Goal: Task Accomplishment & Management: Manage account settings

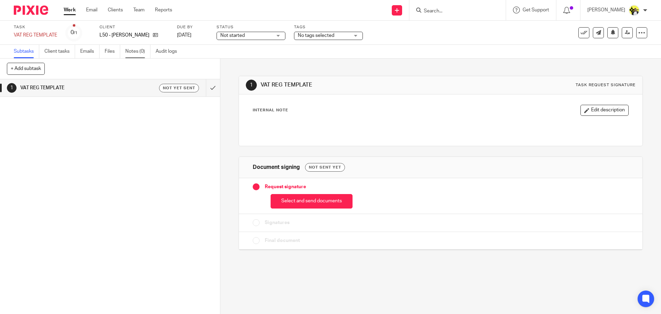
click at [139, 52] on link "Notes (0)" at bounding box center [137, 51] width 25 height 13
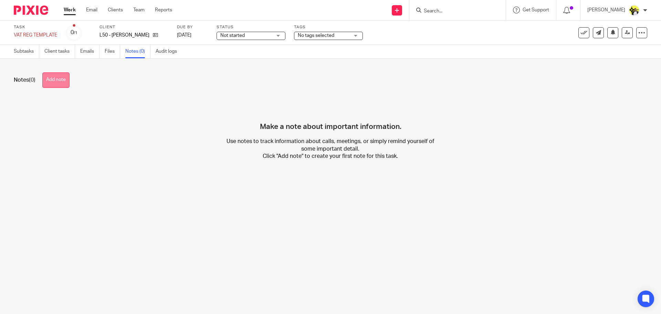
click at [66, 84] on button "Add note" at bounding box center [55, 79] width 27 height 15
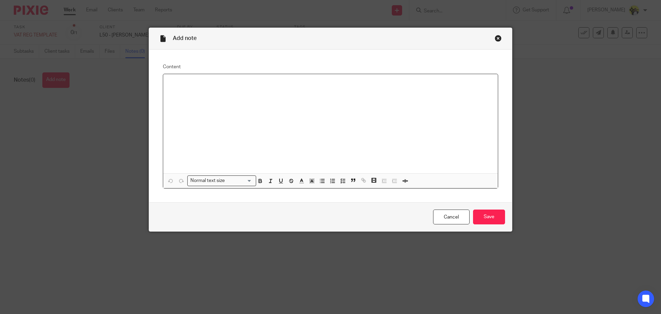
click at [166, 78] on div at bounding box center [330, 123] width 335 height 99
click at [275, 88] on div "The client was in full-time employment" at bounding box center [330, 123] width 335 height 99
click at [255, 84] on p "The client was in full-time employment" at bounding box center [331, 83] width 324 height 7
click at [276, 82] on p "The client was in full-time employment. Had a small employment" at bounding box center [331, 83] width 324 height 7
click at [278, 83] on p "The client was in full-time employment. Had a small employment" at bounding box center [331, 83] width 324 height 7
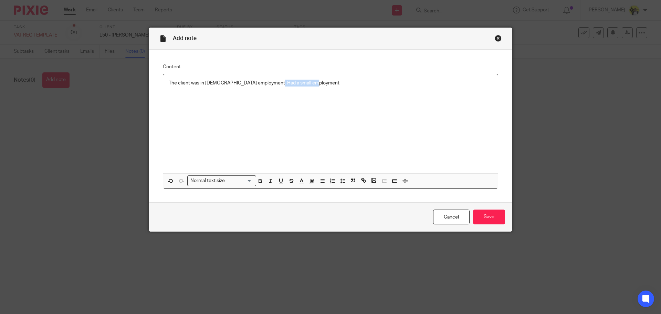
drag, startPoint x: 305, startPoint y: 82, endPoint x: 266, endPoint y: 80, distance: 39.0
click at [266, 80] on p "The client was in full-time employment. Had a small employment" at bounding box center [331, 83] width 324 height 7
drag, startPoint x: 265, startPoint y: 81, endPoint x: 261, endPoint y: 84, distance: 4.6
click at [262, 84] on p "The client was in full-time employment. Had a some employment income" at bounding box center [331, 83] width 324 height 7
click at [328, 88] on div "The client was in full-time employment. Had some employment income" at bounding box center [330, 123] width 335 height 99
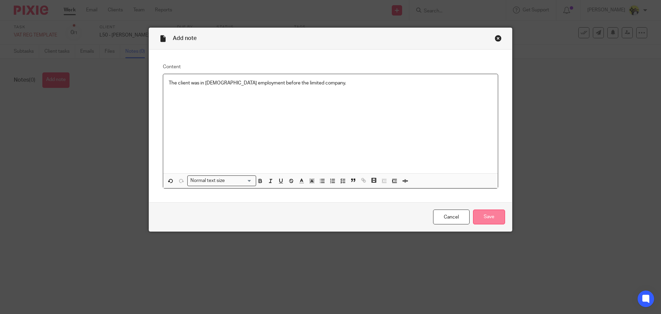
click at [476, 213] on input "Save" at bounding box center [489, 216] width 32 height 15
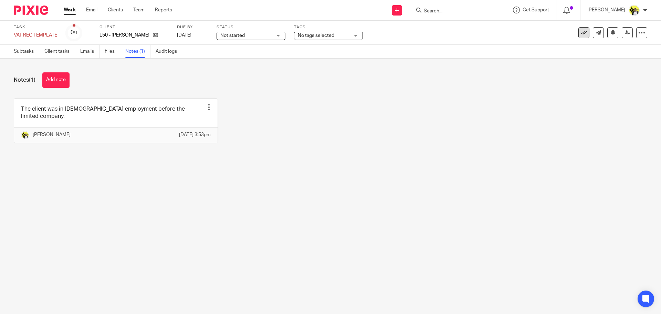
click at [581, 34] on icon at bounding box center [583, 32] width 7 height 7
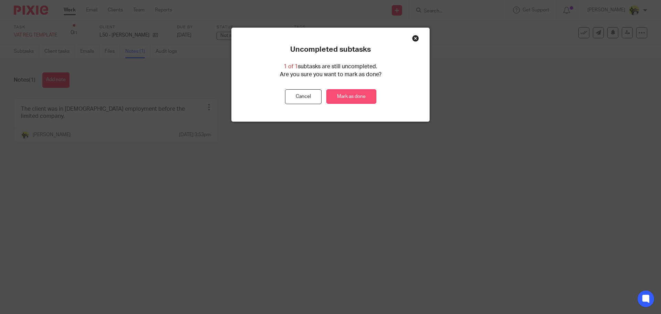
click at [338, 96] on link "Mark as done" at bounding box center [351, 96] width 50 height 15
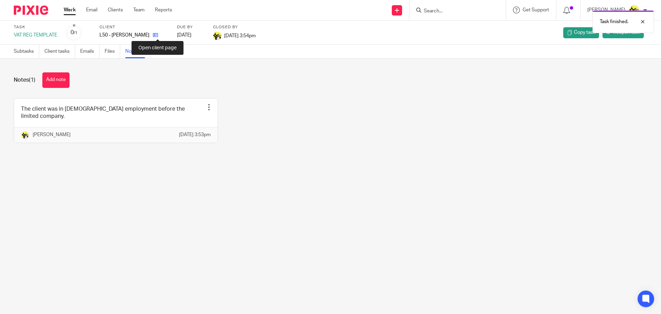
click at [158, 35] on icon at bounding box center [155, 34] width 5 height 5
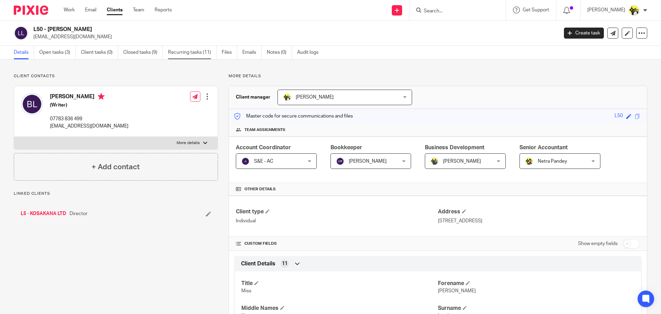
click at [179, 54] on link "Recurring tasks (11)" at bounding box center [192, 52] width 49 height 13
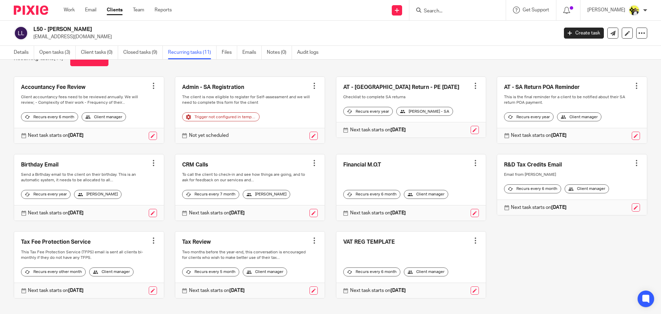
scroll to position [48, 0]
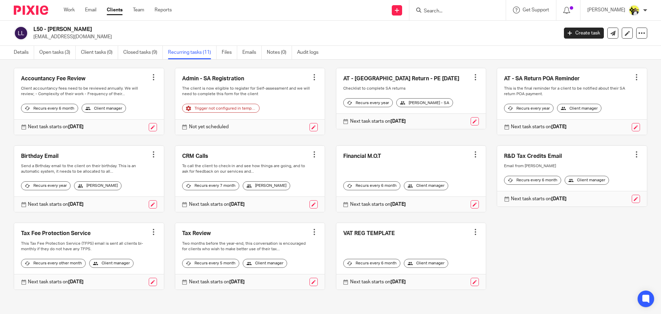
click at [472, 228] on div at bounding box center [475, 231] width 7 height 7
click at [443, 268] on span "Cancel schedule" at bounding box center [442, 269] width 36 height 5
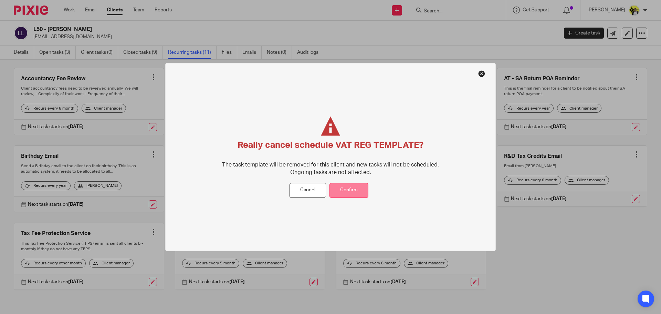
click at [346, 191] on button "Confirm" at bounding box center [348, 190] width 39 height 15
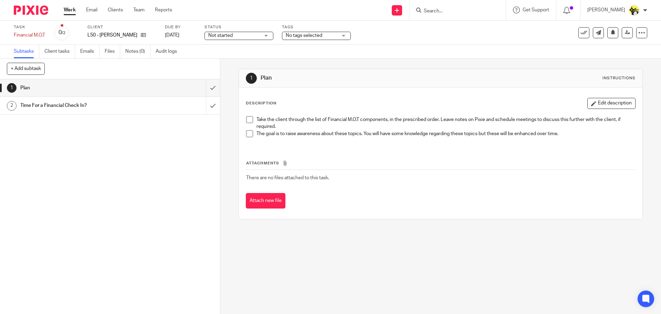
click at [246, 119] on span at bounding box center [249, 119] width 7 height 7
drag, startPoint x: 248, startPoint y: 127, endPoint x: 249, endPoint y: 134, distance: 7.0
click at [248, 128] on li "Take the client through the list of Financial M.O.T components, in the prescrib…" at bounding box center [440, 123] width 389 height 14
click at [249, 134] on span at bounding box center [249, 133] width 7 height 7
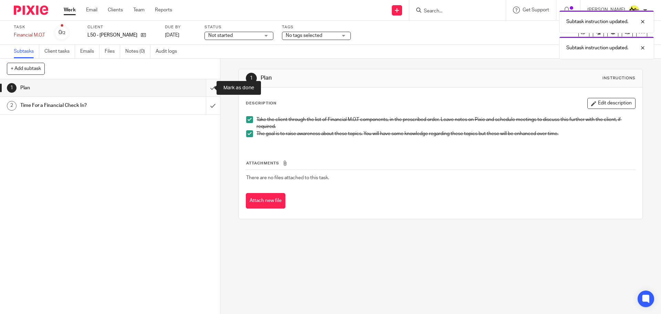
click at [205, 85] on input "submit" at bounding box center [110, 87] width 220 height 17
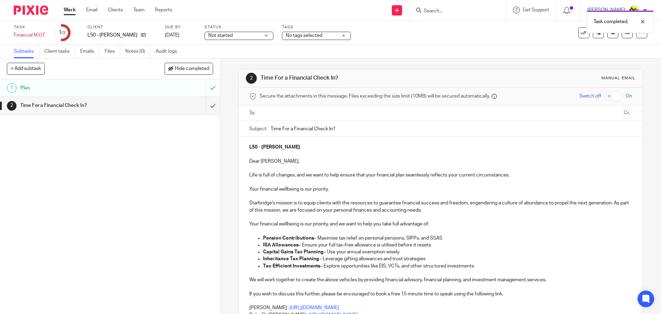
click at [582, 31] on div "Task completed." at bounding box center [492, 20] width 324 height 26
click at [578, 32] on div "Task completed." at bounding box center [492, 20] width 324 height 26
click at [578, 33] on button at bounding box center [583, 32] width 11 height 11
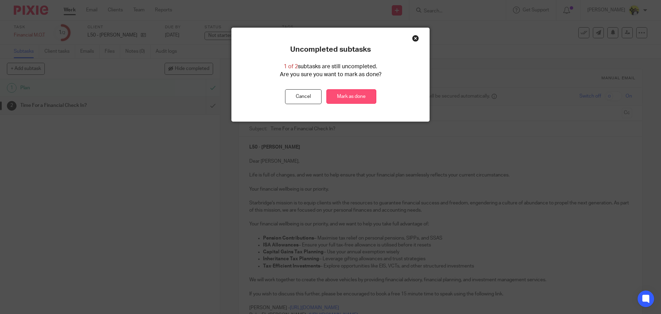
click at [349, 95] on link "Mark as done" at bounding box center [351, 96] width 50 height 15
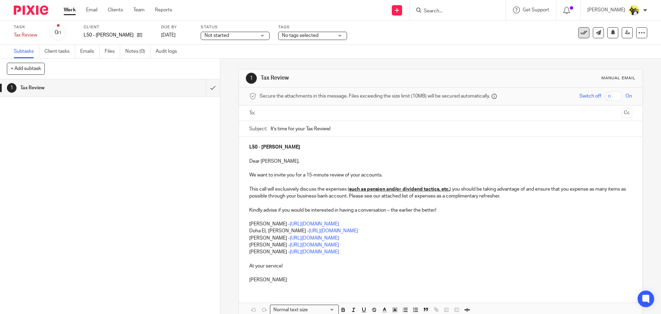
click at [580, 33] on icon at bounding box center [583, 32] width 7 height 7
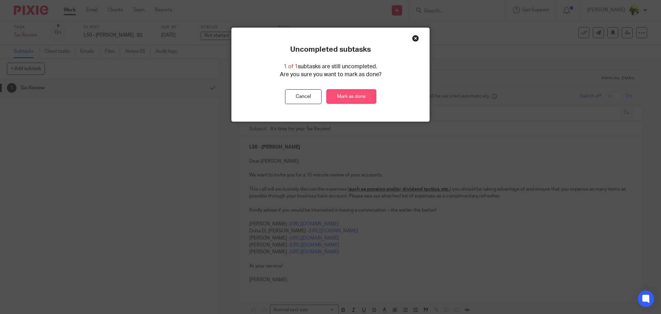
click at [330, 97] on link "Mark as done" at bounding box center [351, 96] width 50 height 15
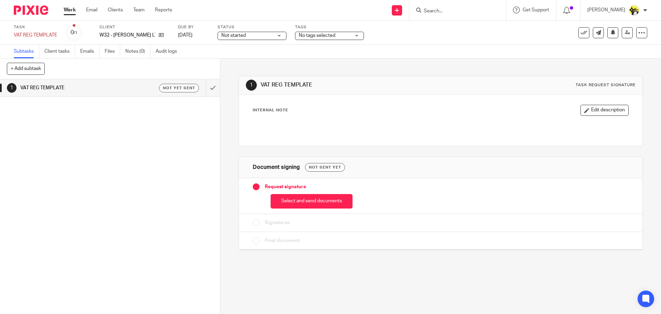
click at [435, 14] on form at bounding box center [459, 10] width 73 height 9
click at [431, 10] on input "Search" at bounding box center [454, 11] width 62 height 6
type input "n30"
click at [445, 31] on div "Task VAT REG TEMPLATE Save VAT REG TEMPLATE 0 /1 Client W32 - [PERSON_NAME] LTD…" at bounding box center [278, 32] width 528 height 17
click at [436, 14] on form at bounding box center [459, 10] width 73 height 9
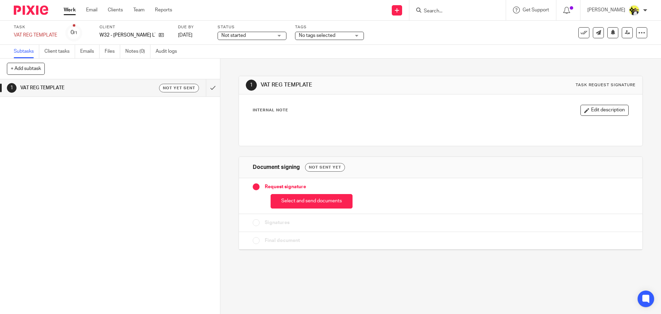
click at [435, 12] on input "Search" at bounding box center [454, 11] width 62 height 6
type input "n29"
click at [452, 34] on link at bounding box center [480, 30] width 116 height 16
click at [470, 30] on link at bounding box center [480, 30] width 116 height 16
click at [144, 53] on link "Notes (0)" at bounding box center [137, 51] width 25 height 13
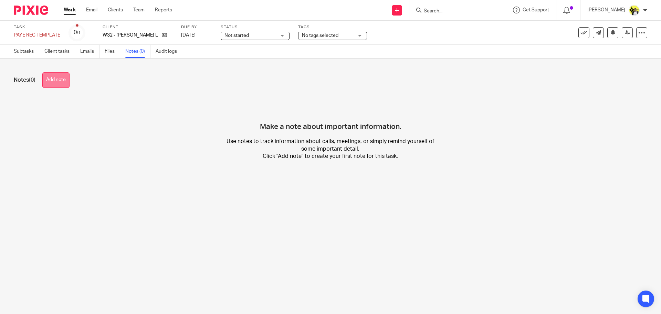
click at [57, 85] on button "Add note" at bounding box center [55, 79] width 27 height 15
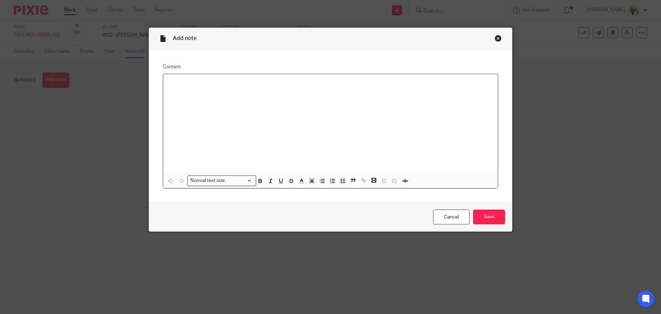
click at [173, 85] on p at bounding box center [331, 83] width 324 height 7
click at [169, 82] on p "Making use of his personal" at bounding box center [331, 83] width 324 height 7
click at [325, 84] on p "Receiving self-employment income and making use of his personal" at bounding box center [331, 83] width 324 height 7
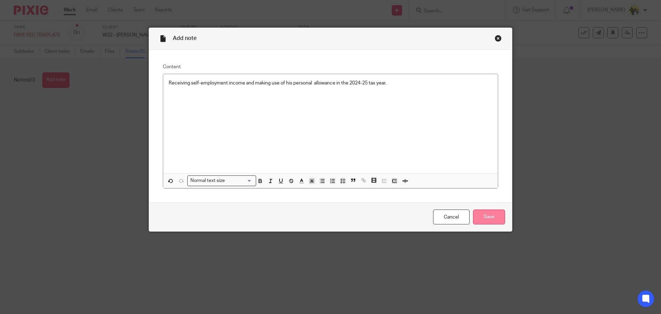
click at [483, 215] on input "Save" at bounding box center [489, 216] width 32 height 15
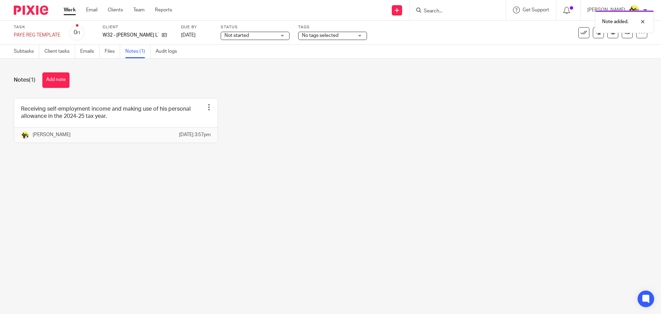
click at [580, 30] on div "Note added." at bounding box center [492, 20] width 324 height 26
click at [579, 33] on body "Work Email Clients Team Reports Work Email Clients Team Reports Settings Send n…" at bounding box center [330, 157] width 661 height 314
click at [580, 33] on icon at bounding box center [583, 32] width 7 height 7
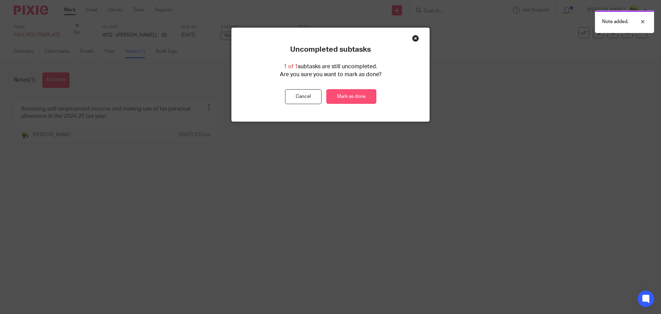
click at [356, 101] on link "Mark as done" at bounding box center [351, 96] width 50 height 15
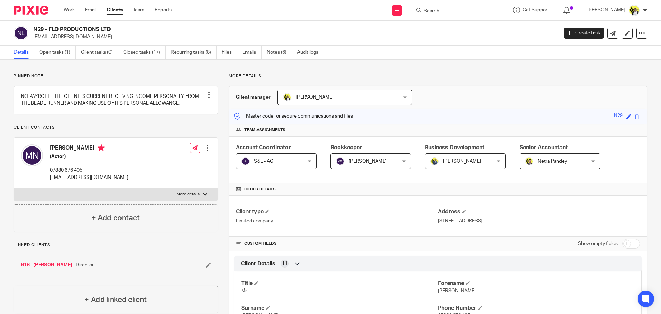
click at [434, 10] on input "Search" at bounding box center [454, 11] width 62 height 6
type input "a96"
drag, startPoint x: 455, startPoint y: 36, endPoint x: 451, endPoint y: 36, distance: 3.8
click at [454, 36] on p "mgtneedham@hotmail.com" at bounding box center [293, 36] width 520 height 7
click at [428, 12] on input "Search" at bounding box center [454, 11] width 62 height 6
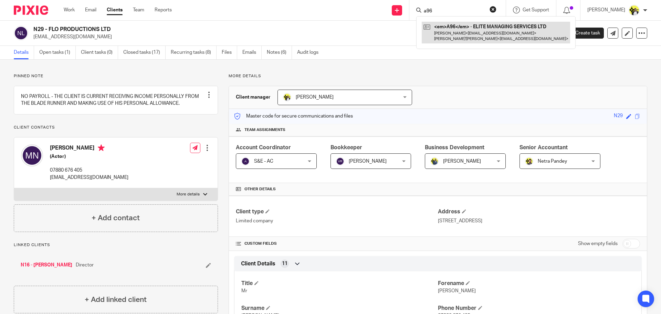
type input "a96"
click at [459, 30] on link at bounding box center [496, 32] width 148 height 21
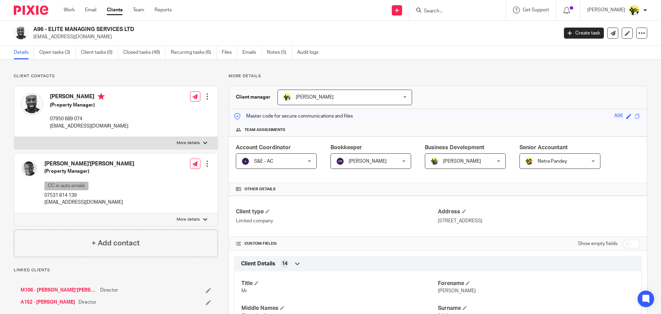
click at [445, 7] on form at bounding box center [459, 10] width 73 height 9
click at [441, 11] on input "Search" at bounding box center [454, 11] width 62 height 6
type input "m26"
click button "submit" at bounding box center [0, 0] width 0 height 0
click at [468, 34] on link at bounding box center [480, 30] width 116 height 16
